Goal: Task Accomplishment & Management: Manage account settings

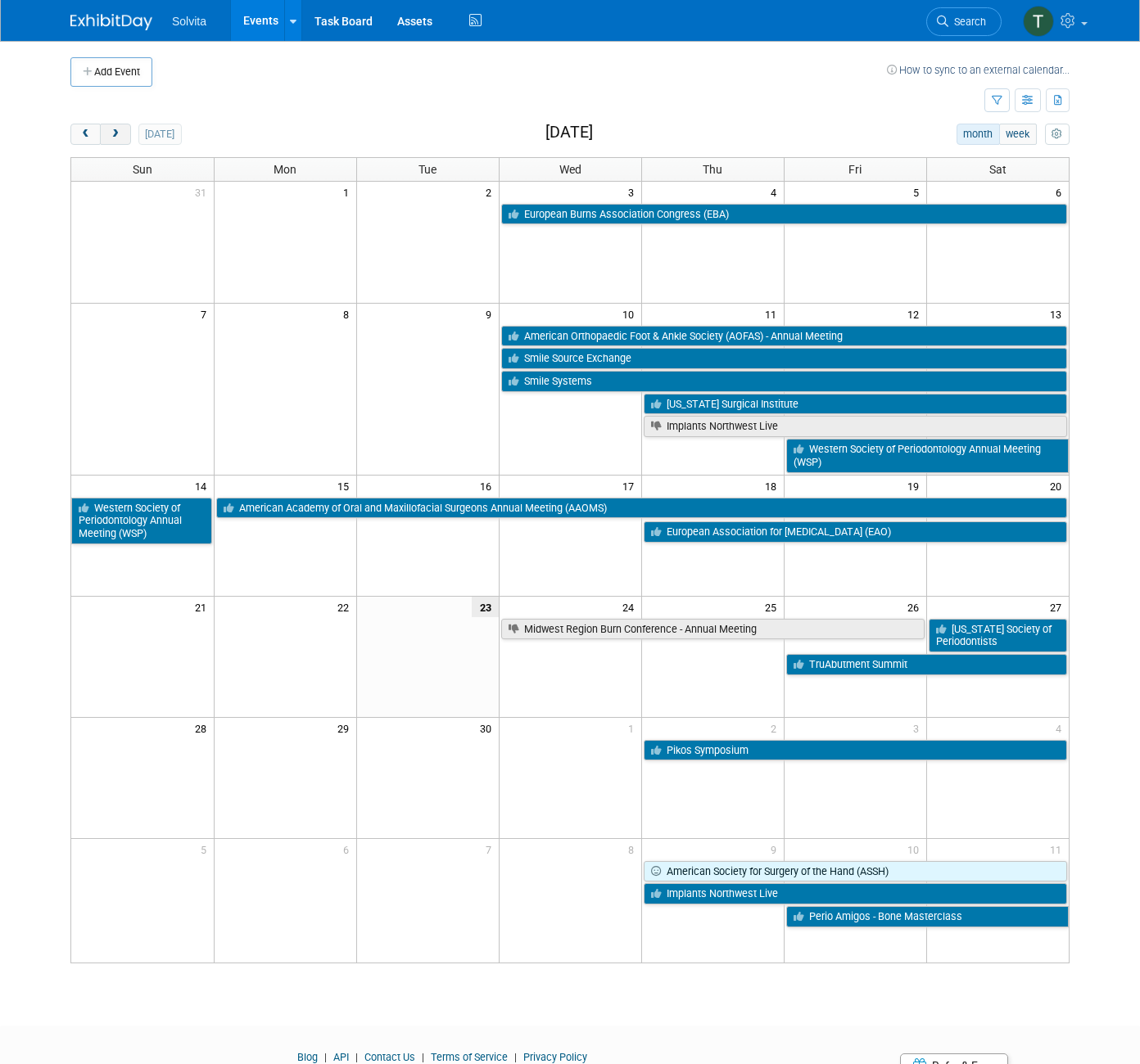
click at [109, 131] on span "next" at bounding box center [115, 135] width 12 height 10
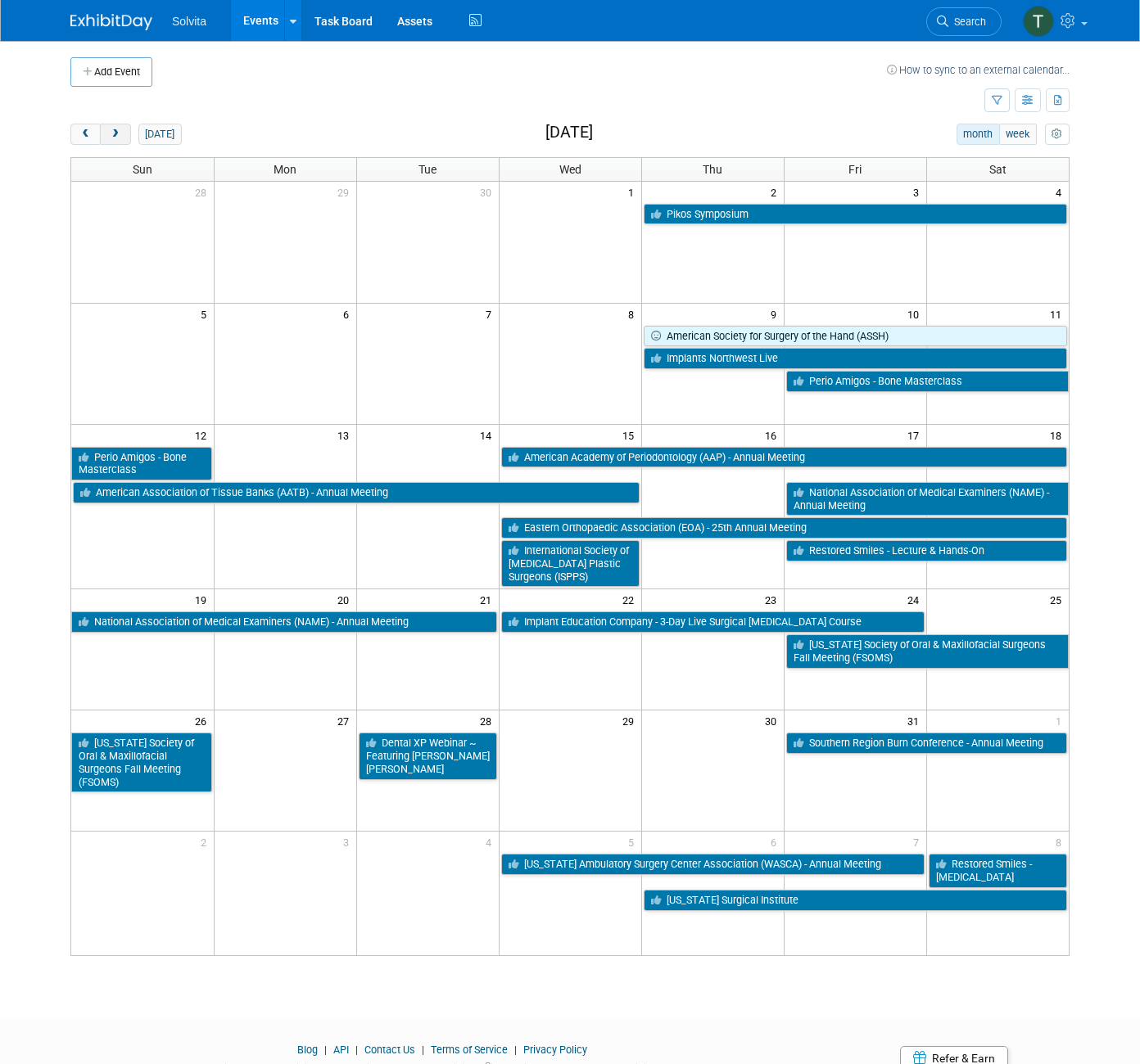
click at [109, 131] on span "next" at bounding box center [115, 135] width 12 height 10
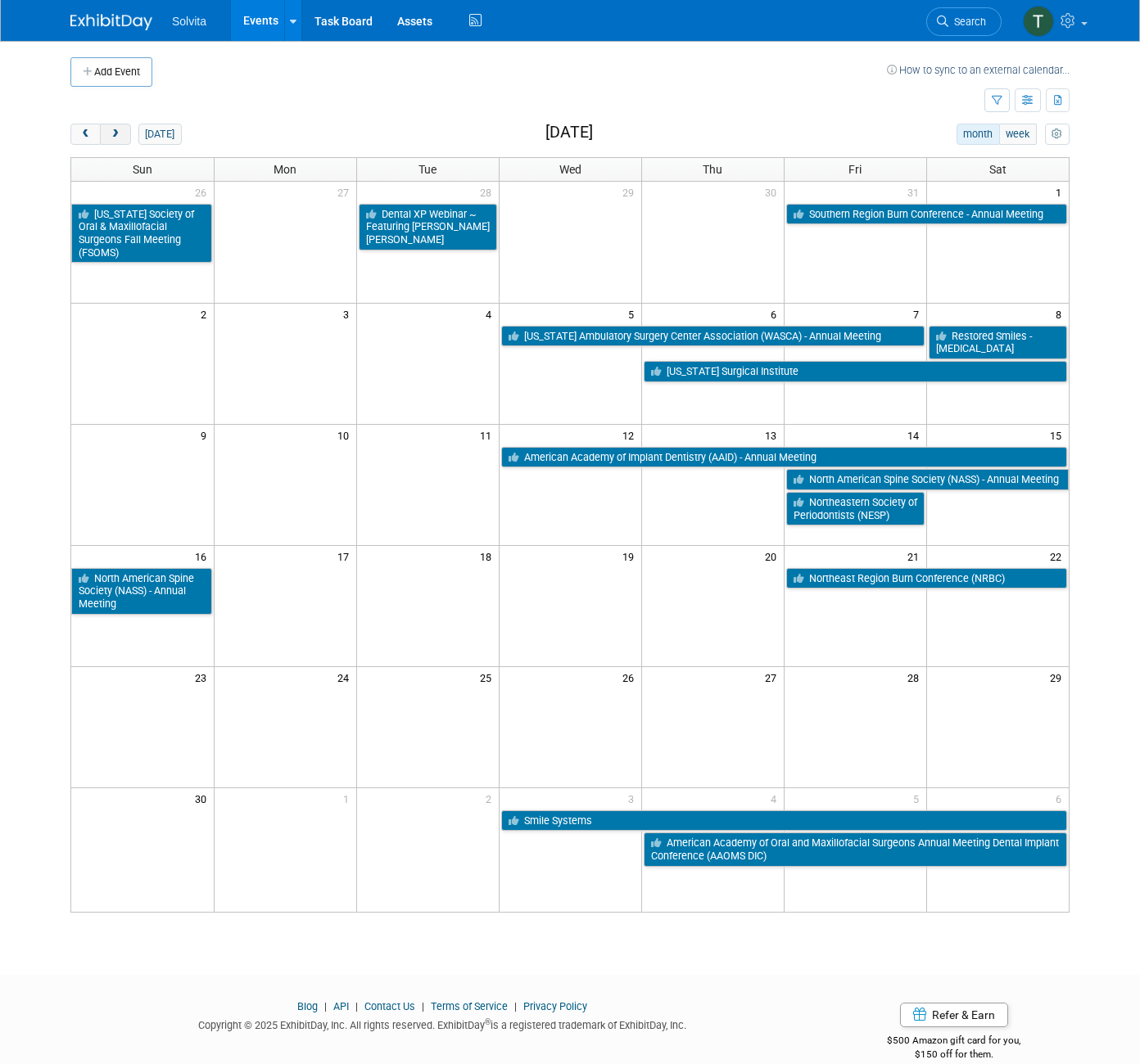
click at [109, 131] on span "next" at bounding box center [115, 135] width 12 height 10
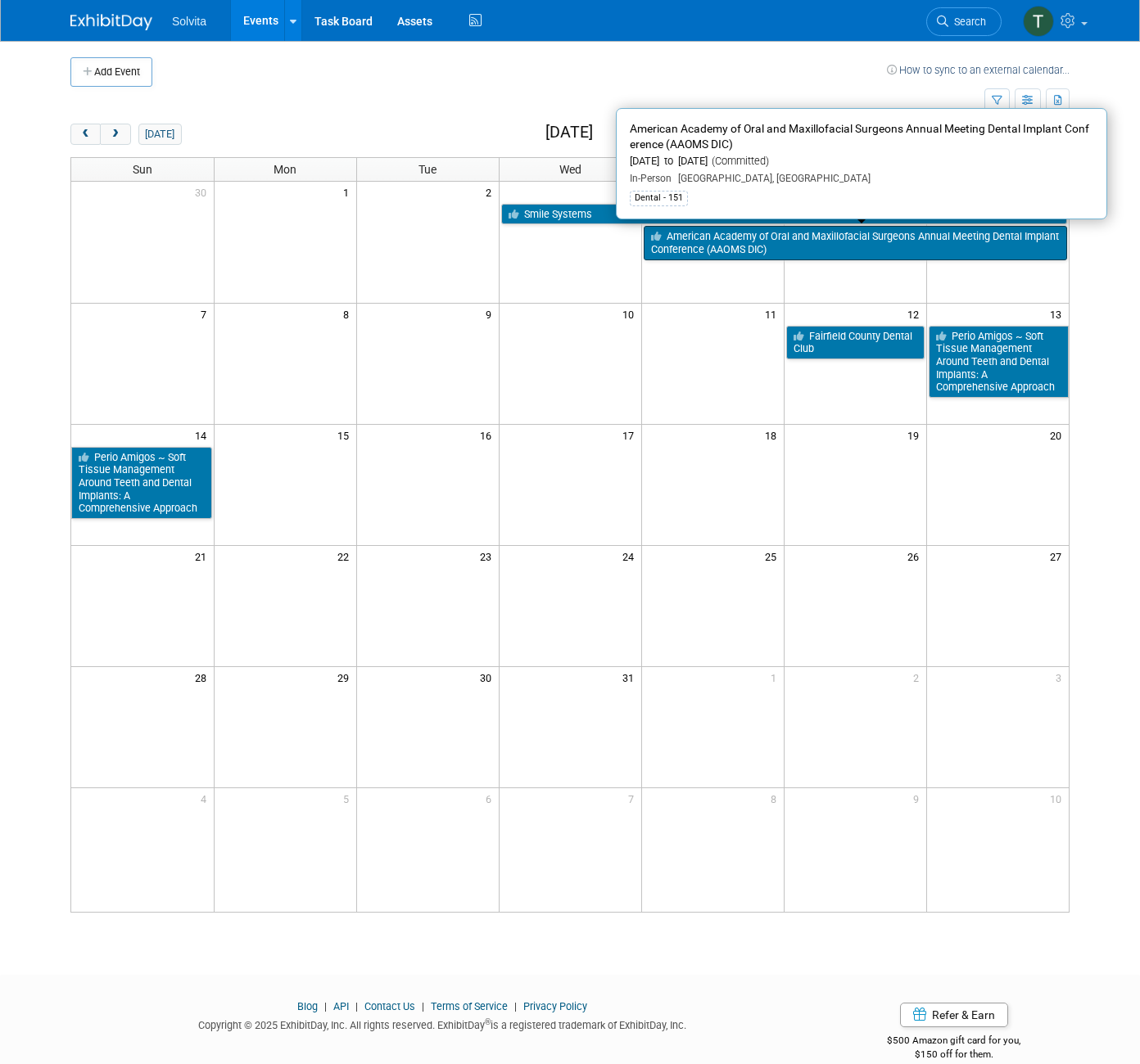
click at [673, 238] on link "American Academy of Oral and Maxillofacial Surgeons Annual Meeting Dental Impla…" at bounding box center [855, 243] width 424 height 34
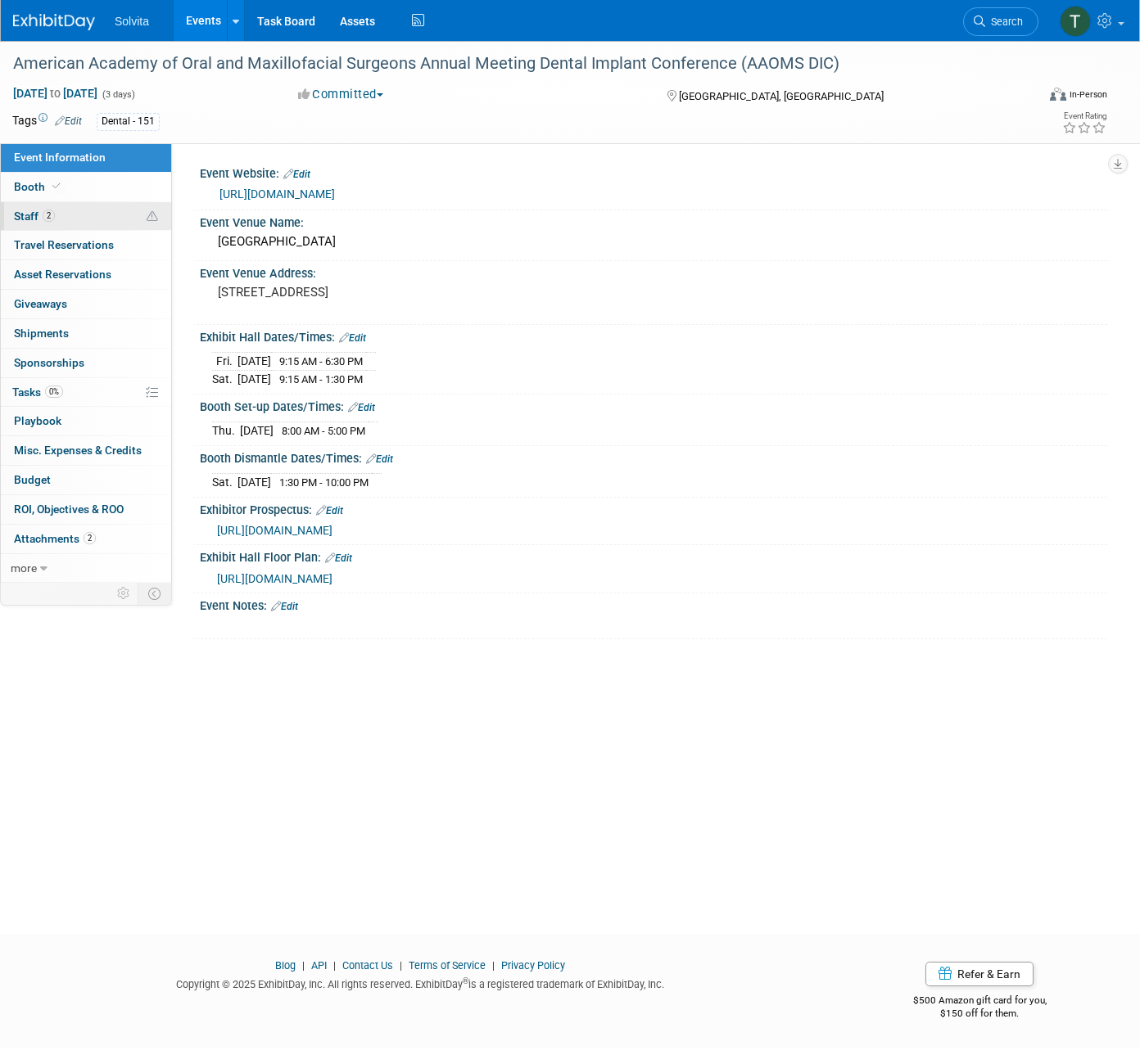
click at [85, 209] on link "2 Staff 2" at bounding box center [86, 216] width 171 height 29
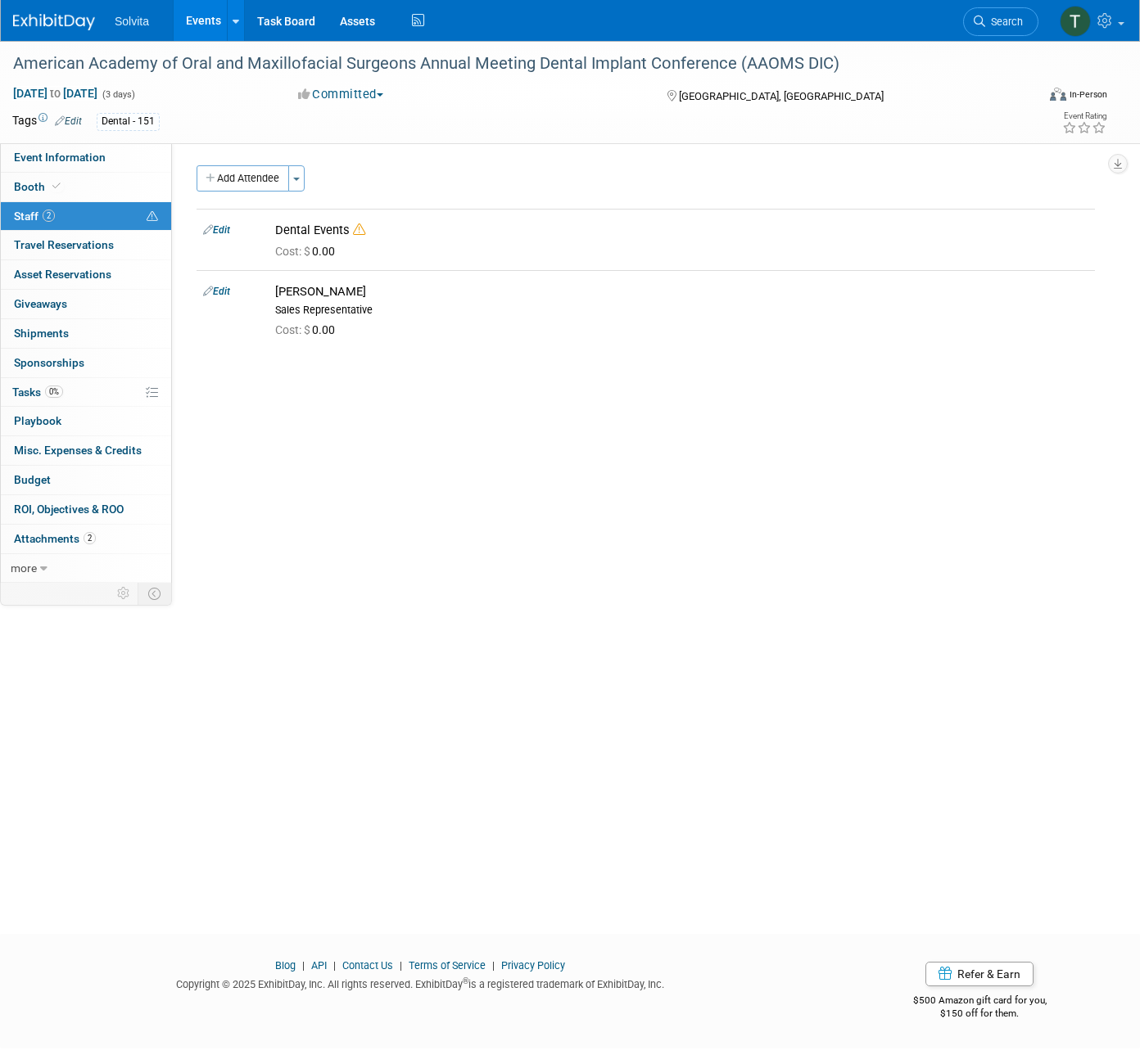
click at [452, 790] on div "American Academy of Oral and Maxillofacial Surgeons Annual Meeting Dental Impla…" at bounding box center [570, 472] width 1140 height 864
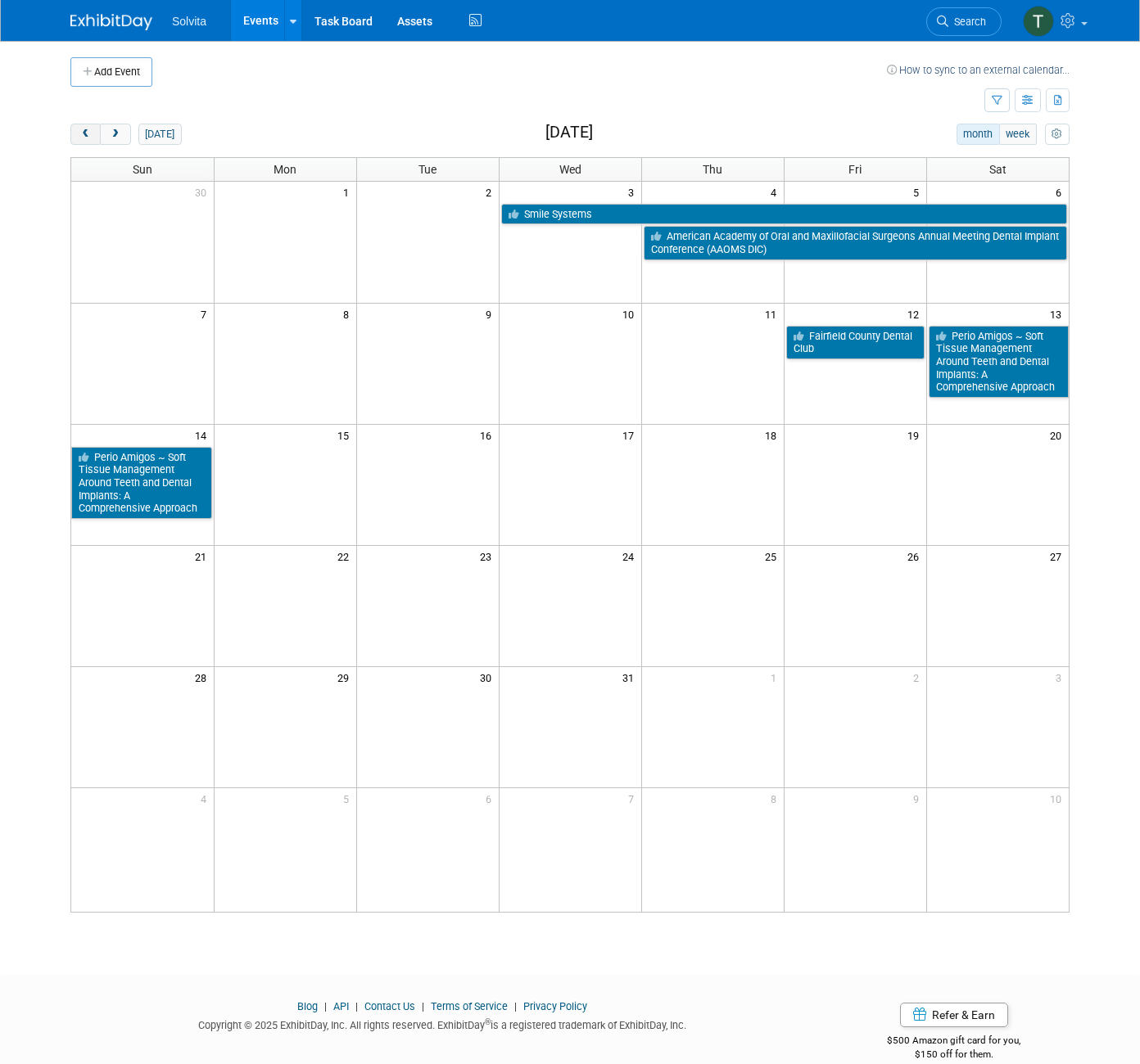
click at [79, 130] on span "prev" at bounding box center [85, 135] width 12 height 10
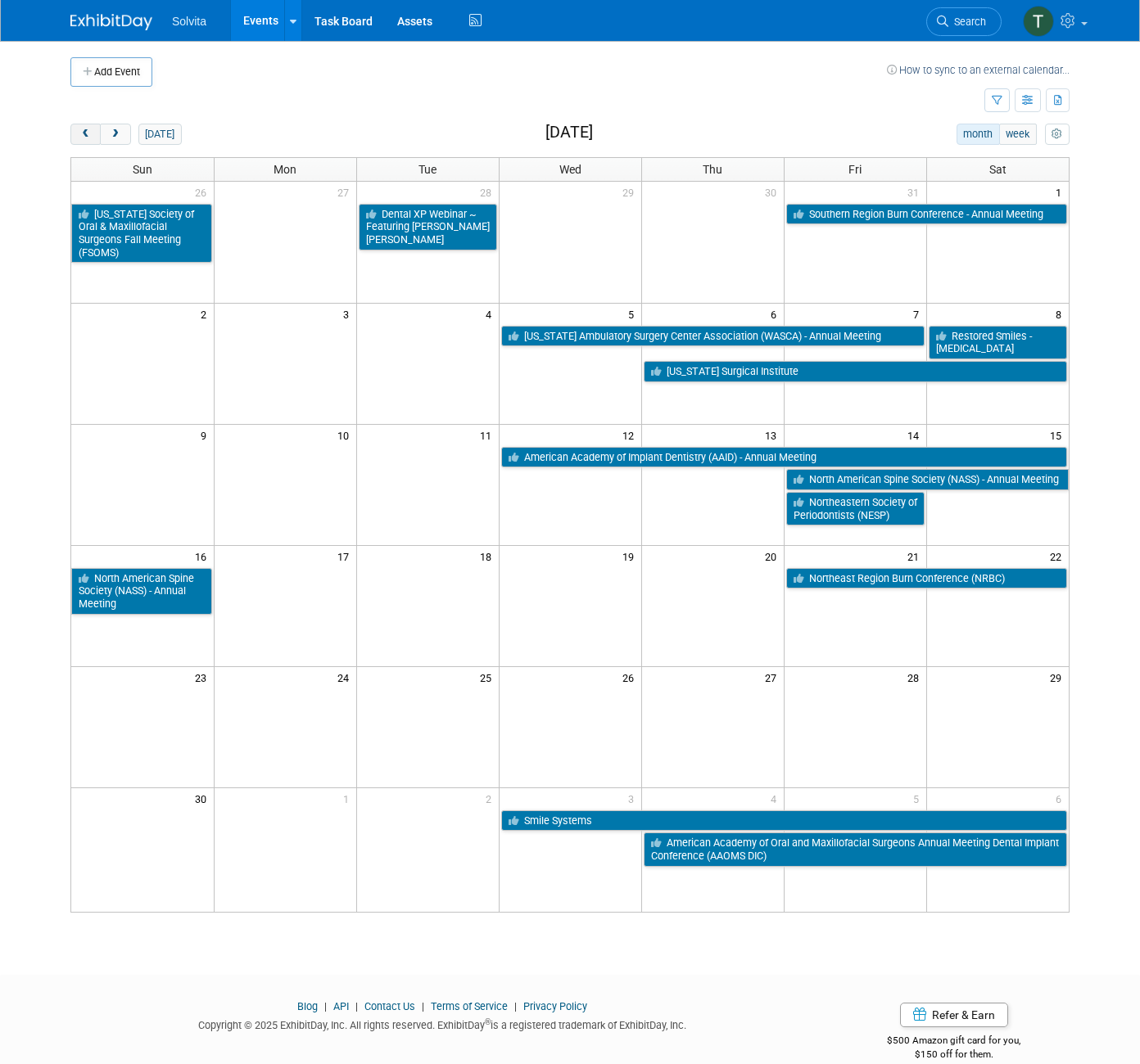
click at [79, 130] on span "prev" at bounding box center [85, 135] width 12 height 10
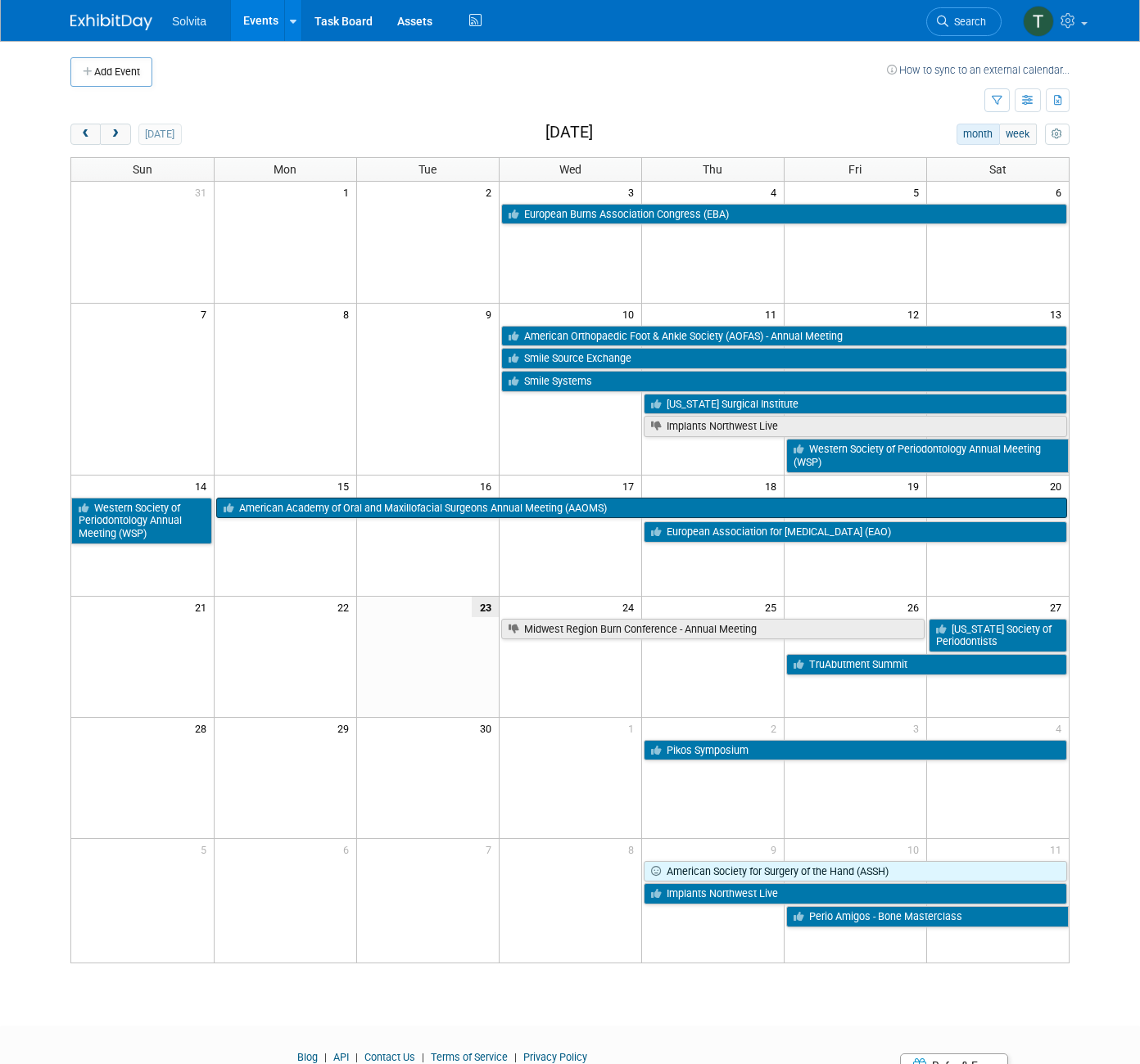
click at [634, 507] on link "American Academy of Oral and Maxillofacial Surgeons Annual Meeting (AAOMS)" at bounding box center [641, 508] width 852 height 21
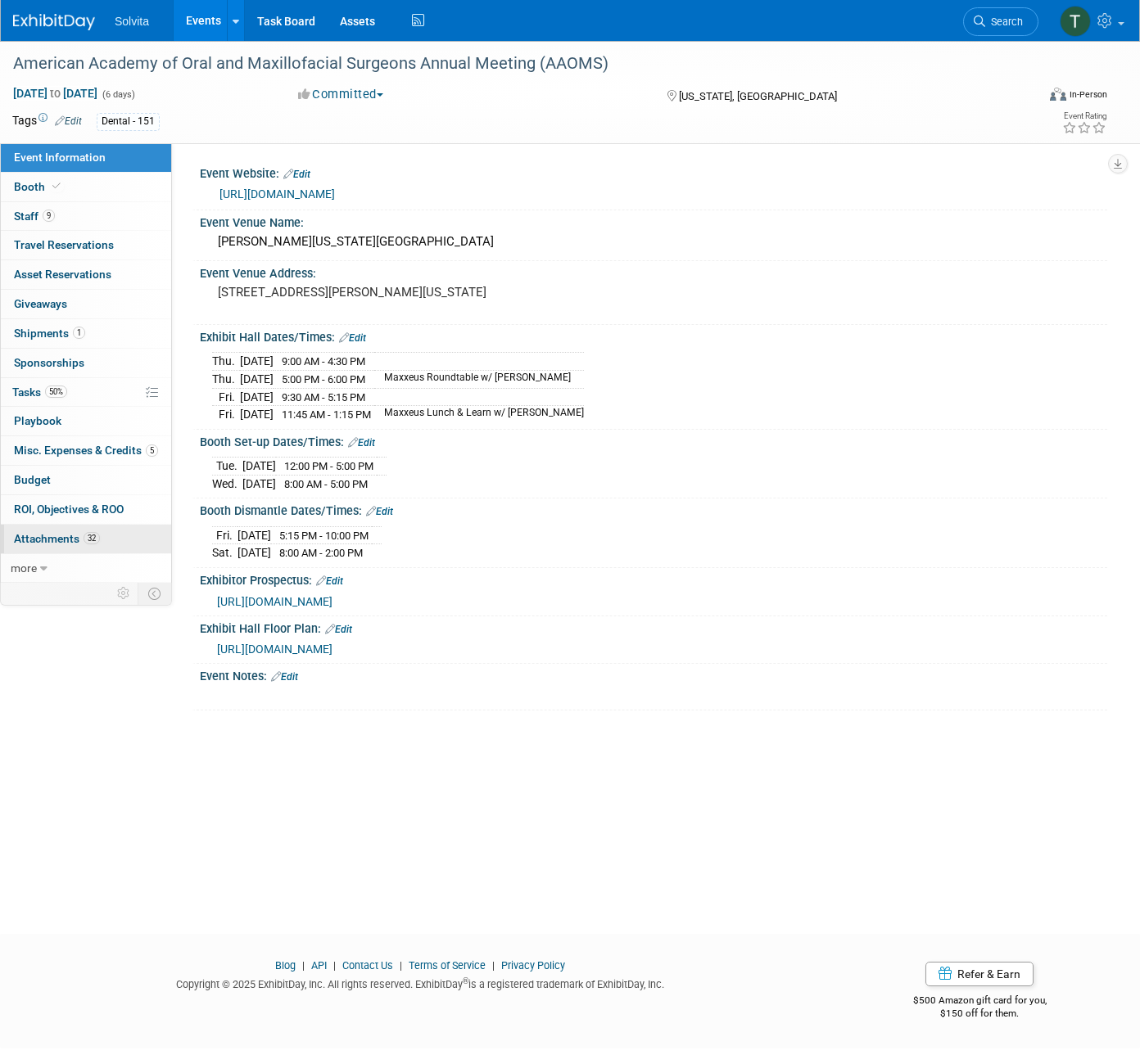
click at [46, 532] on span "Attachments 32" at bounding box center [57, 539] width 86 height 13
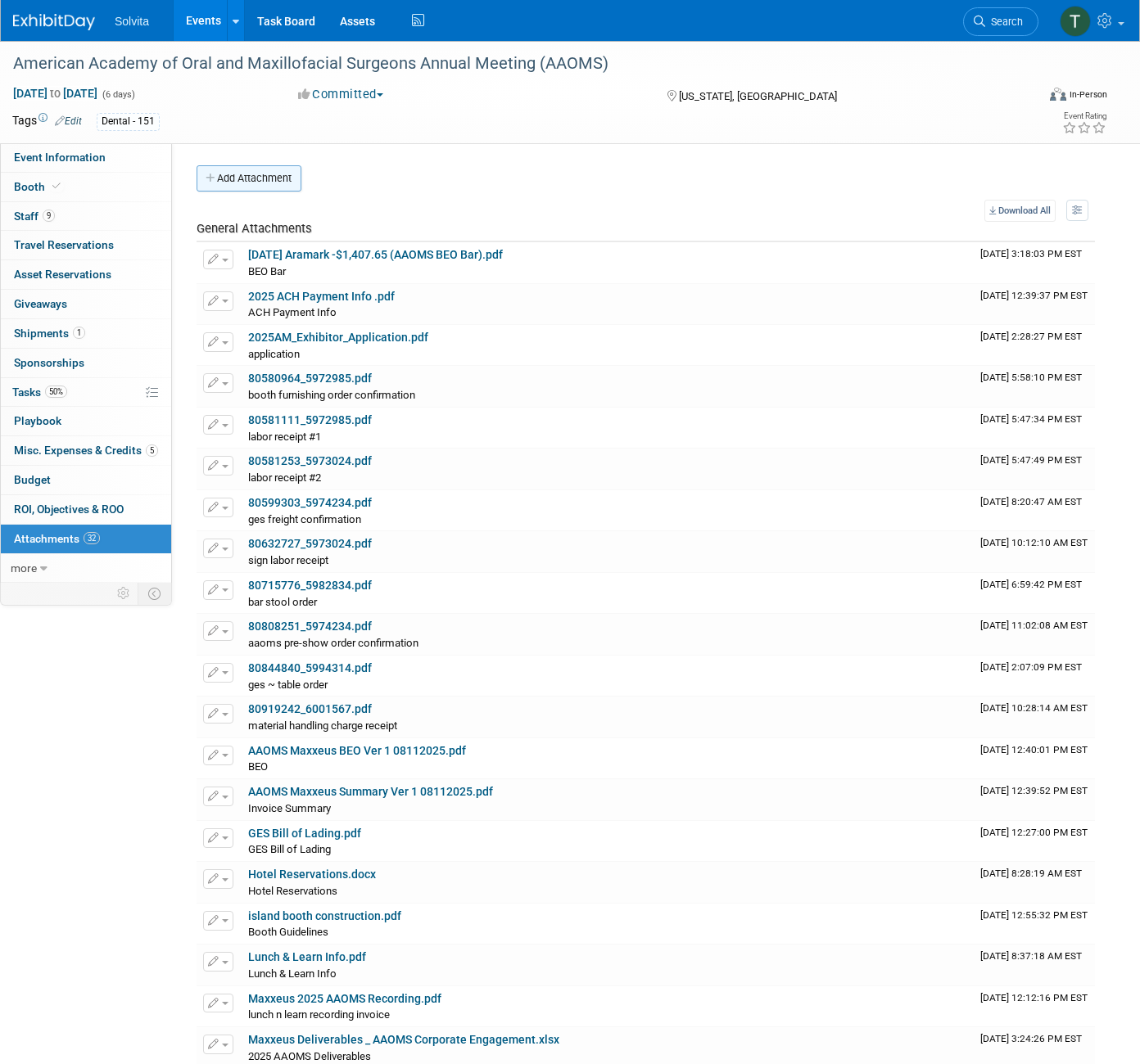
click at [264, 167] on button "Add Attachment" at bounding box center [249, 178] width 104 height 26
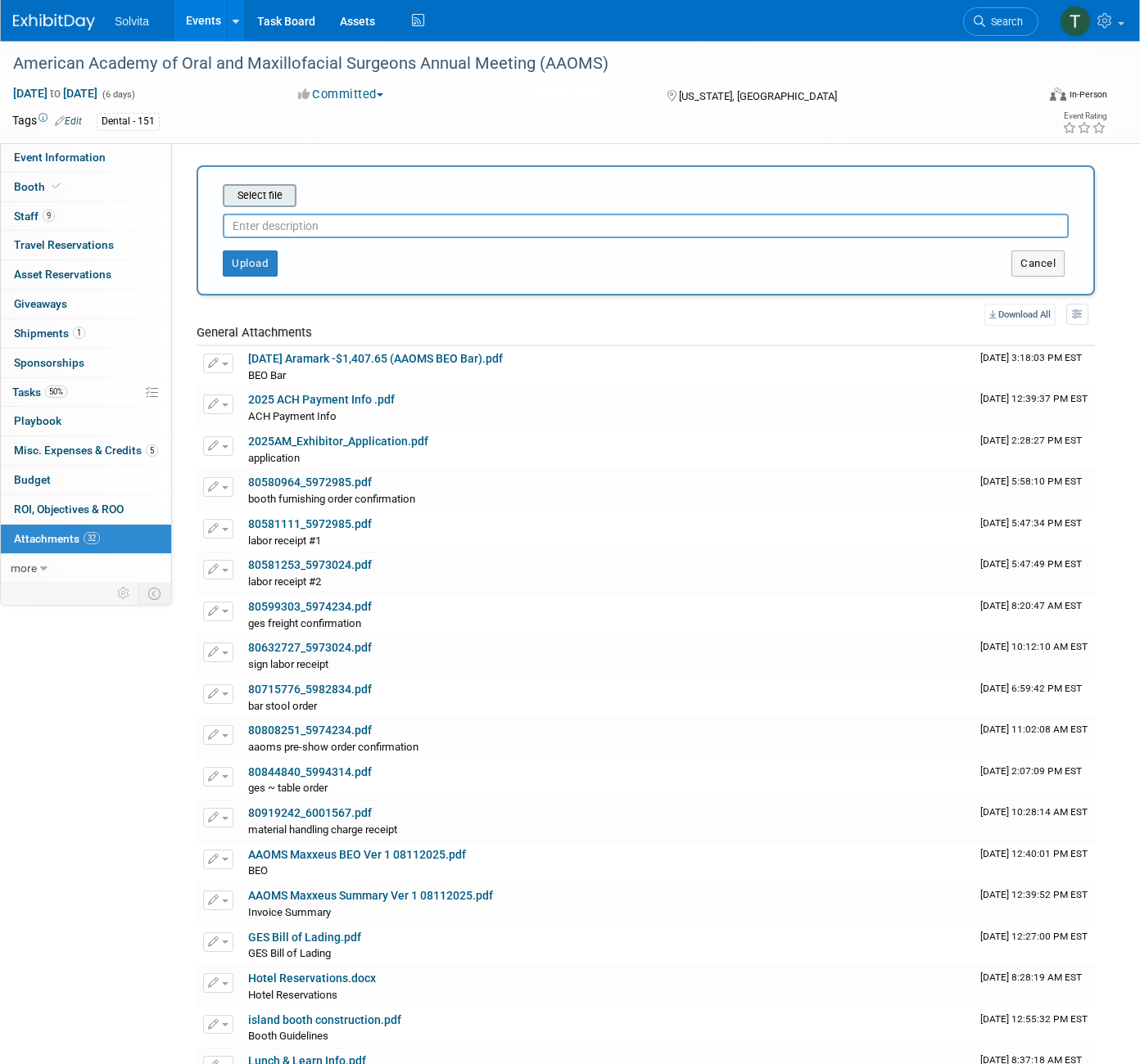
click at [278, 201] on input "file" at bounding box center [198, 196] width 195 height 20
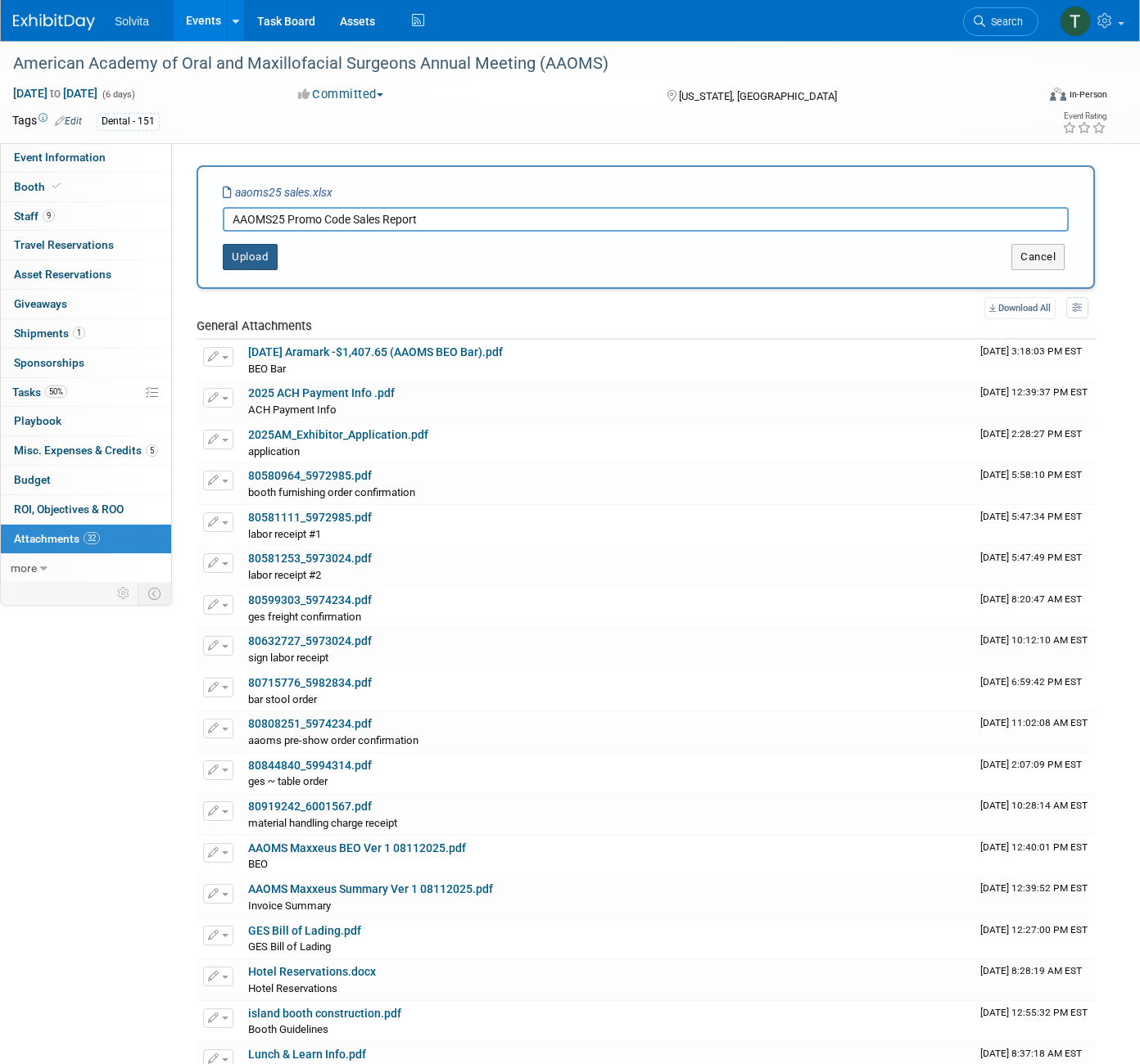
type input "AAOMS25 Promo Code Sales Report"
click at [249, 251] on button "Upload" at bounding box center [250, 257] width 55 height 26
